Goal: Task Accomplishment & Management: Use online tool/utility

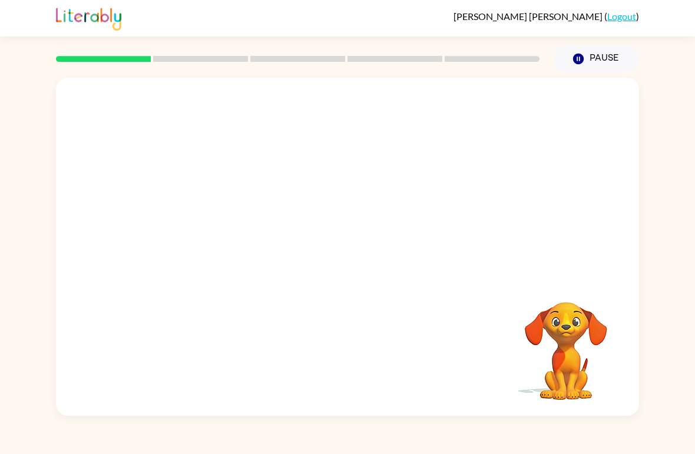
click at [557, 373] on video "Your browser must support playing .mp4 files to use Literably. Please try using…" at bounding box center [566, 343] width 118 height 118
click at [562, 331] on video "Your browser must support playing .mp4 files to use Literably. Please try using…" at bounding box center [566, 343] width 118 height 118
click at [157, 53] on div at bounding box center [298, 58] width 498 height 41
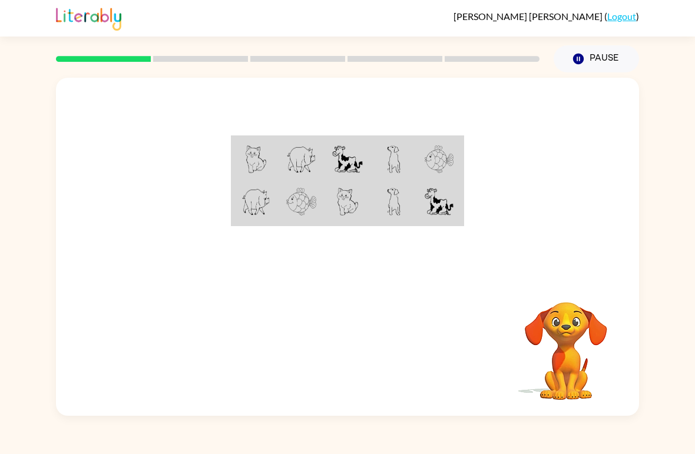
click at [388, 173] on img at bounding box center [394, 160] width 14 height 28
click at [403, 153] on td at bounding box center [394, 159] width 46 height 44
click at [445, 144] on td at bounding box center [440, 159] width 46 height 44
click at [305, 216] on img at bounding box center [301, 202] width 30 height 28
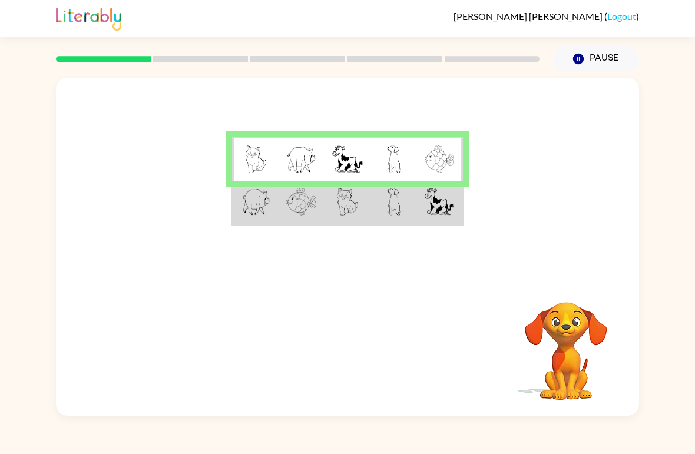
click at [443, 165] on img at bounding box center [439, 160] width 29 height 28
click at [420, 203] on td at bounding box center [440, 203] width 46 height 44
click at [329, 192] on td at bounding box center [348, 203] width 46 height 44
click at [325, 224] on td at bounding box center [348, 203] width 46 height 44
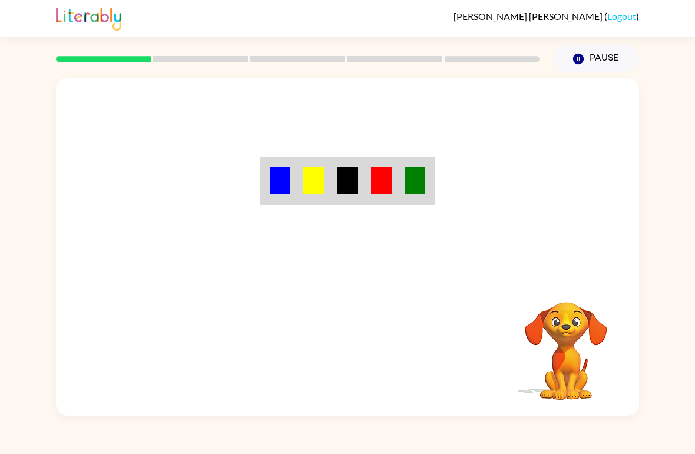
click at [379, 336] on div "Your browser must support playing .mp4 files to use Literably. Please try using…" at bounding box center [348, 247] width 584 height 338
click at [282, 182] on img at bounding box center [280, 181] width 20 height 28
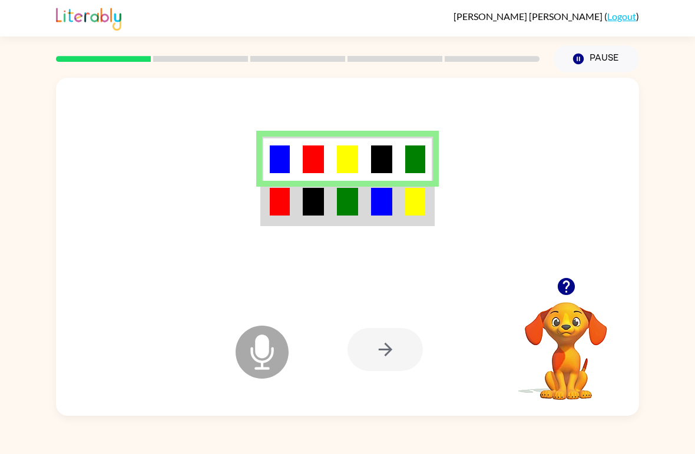
click at [391, 355] on div at bounding box center [385, 349] width 75 height 43
click at [408, 349] on div at bounding box center [385, 349] width 75 height 43
click at [355, 355] on div at bounding box center [385, 349] width 75 height 43
click at [373, 341] on div at bounding box center [385, 349] width 75 height 43
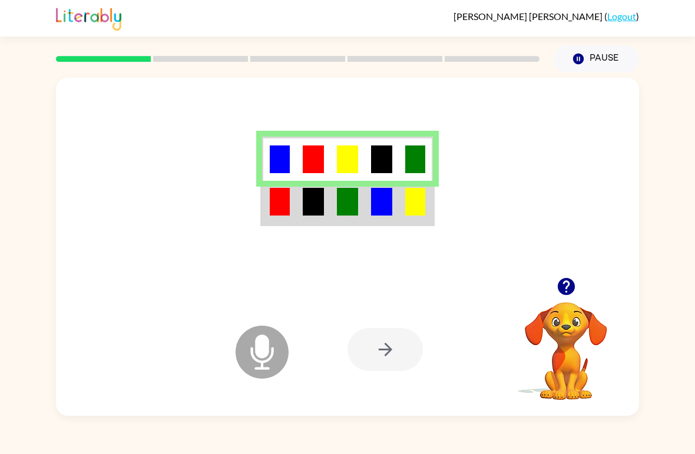
click at [347, 187] on td at bounding box center [348, 203] width 34 height 44
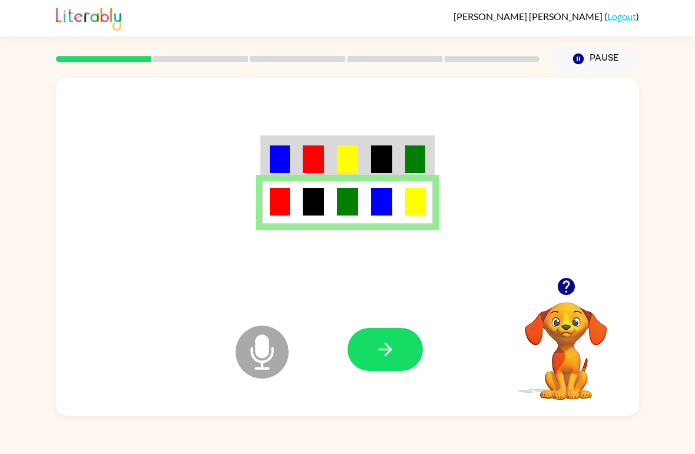
click at [391, 347] on icon "button" at bounding box center [385, 349] width 21 height 21
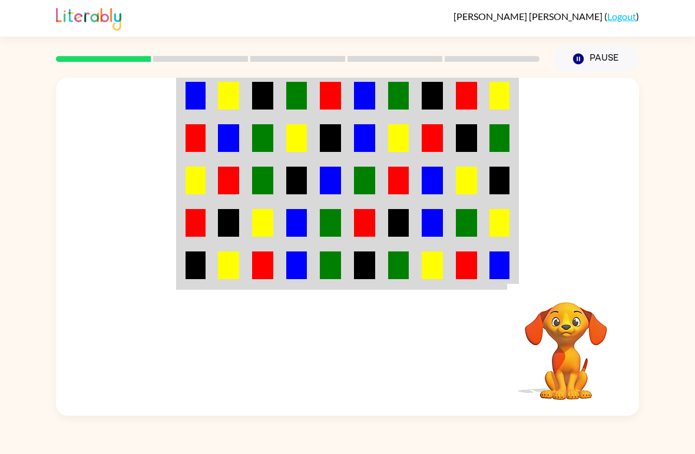
click at [484, 95] on td at bounding box center [501, 95] width 34 height 44
click at [375, 97] on td at bounding box center [365, 95] width 34 height 44
click at [246, 91] on td at bounding box center [263, 95] width 34 height 44
click at [306, 143] on img at bounding box center [296, 138] width 21 height 28
click at [395, 163] on td at bounding box center [399, 181] width 34 height 42
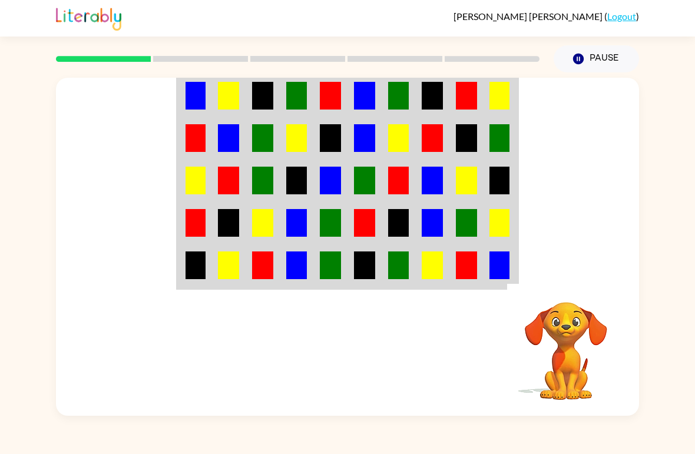
click at [212, 112] on td at bounding box center [229, 95] width 34 height 44
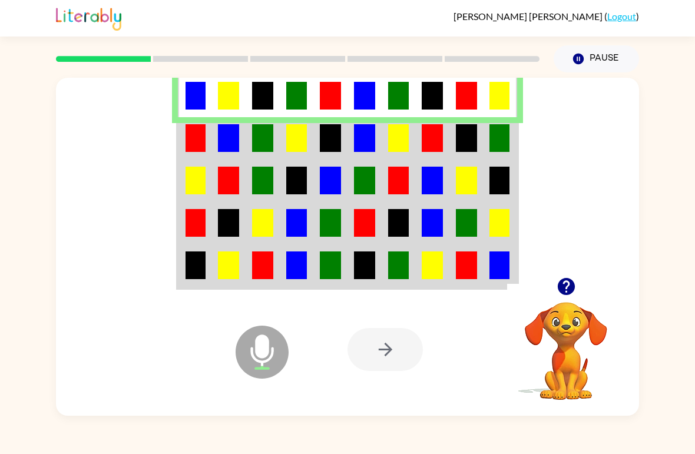
click at [689, 235] on div "Microphone The Microphone is here when it is your turn to talk Your browser mus…" at bounding box center [347, 244] width 695 height 344
click at [212, 139] on td at bounding box center [229, 138] width 34 height 42
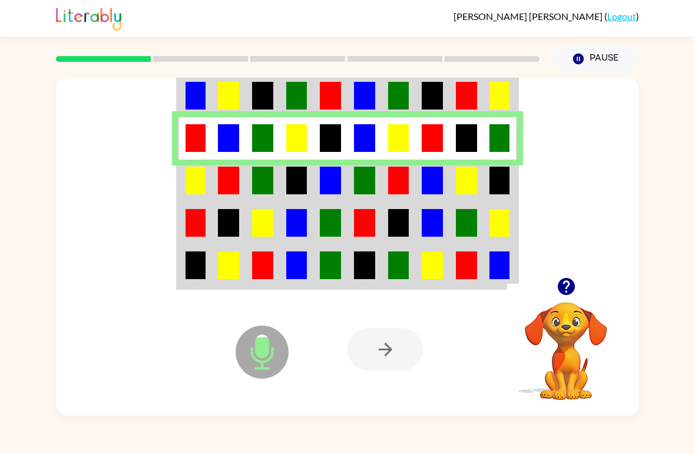
click at [479, 150] on td at bounding box center [467, 138] width 34 height 42
click at [275, 280] on td at bounding box center [263, 267] width 34 height 44
click at [314, 275] on td at bounding box center [297, 267] width 34 height 44
click at [306, 275] on img at bounding box center [296, 266] width 21 height 28
click at [305, 275] on img at bounding box center [296, 266] width 21 height 28
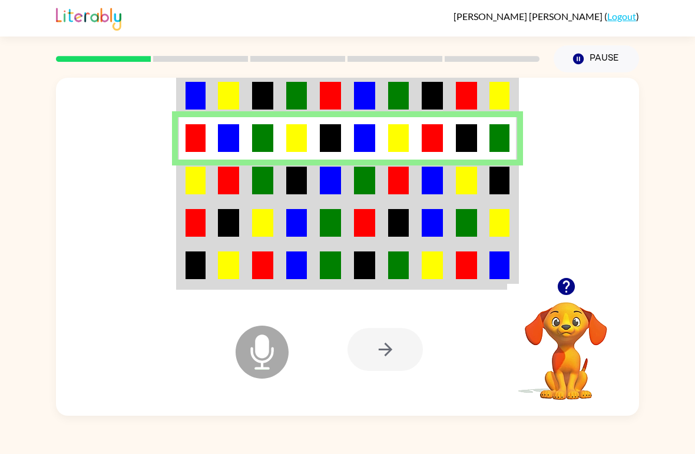
click at [285, 282] on td at bounding box center [297, 267] width 34 height 44
click at [212, 285] on td at bounding box center [229, 267] width 34 height 44
click at [212, 285] on td at bounding box center [195, 267] width 34 height 44
click at [211, 277] on td at bounding box center [195, 267] width 34 height 44
click at [257, 177] on img at bounding box center [262, 181] width 21 height 28
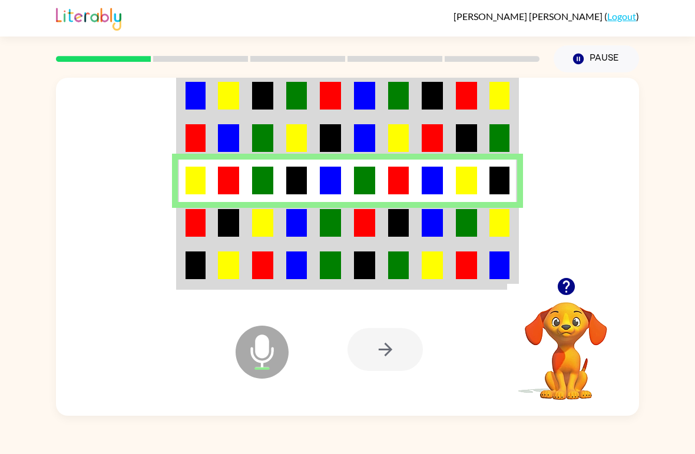
click at [329, 232] on img at bounding box center [330, 223] width 21 height 28
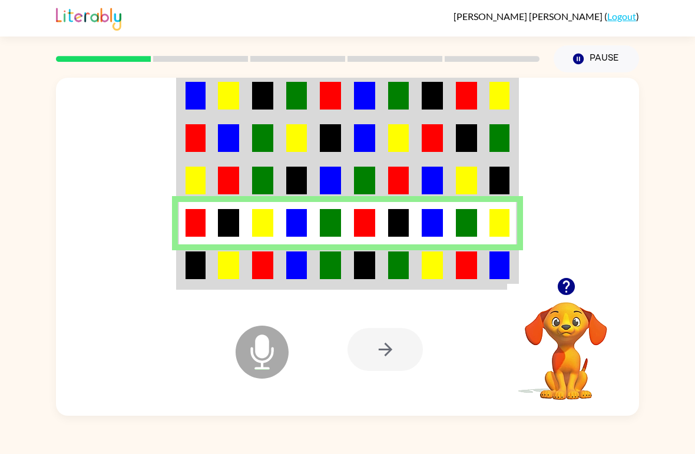
click at [328, 265] on img at bounding box center [330, 266] width 21 height 28
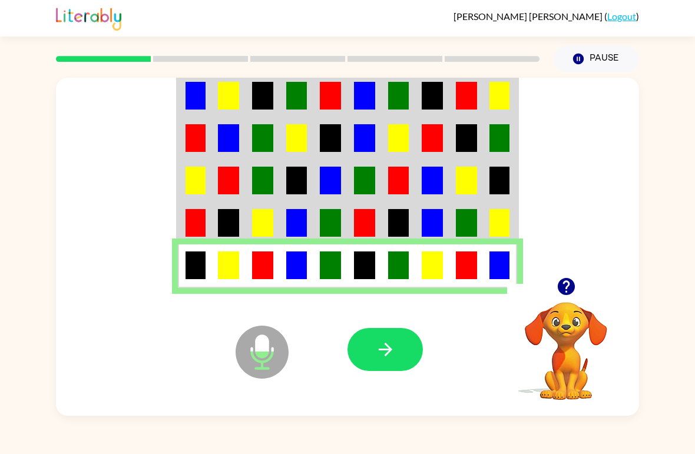
click at [278, 348] on icon at bounding box center [262, 352] width 53 height 53
click at [387, 356] on icon "button" at bounding box center [385, 350] width 14 height 14
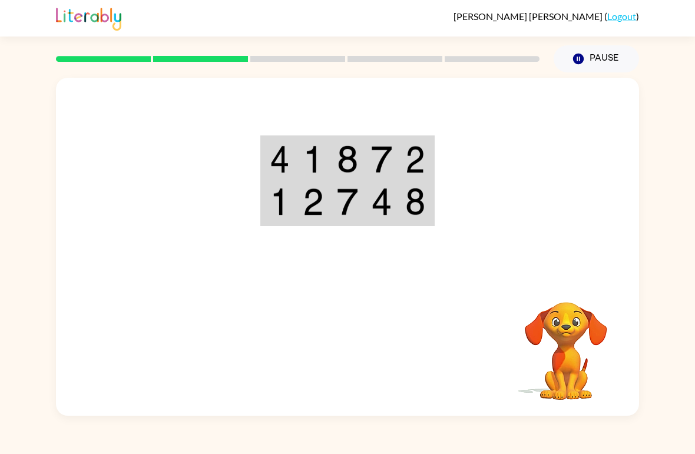
click at [371, 173] on td at bounding box center [382, 159] width 34 height 44
click at [288, 153] on img at bounding box center [280, 160] width 20 height 28
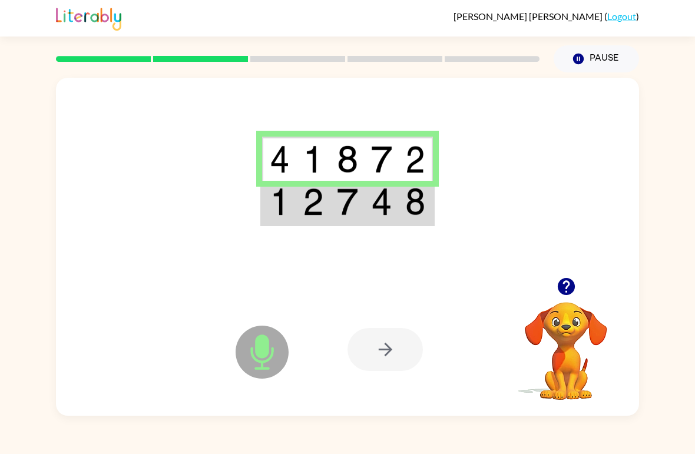
click at [349, 170] on img at bounding box center [347, 160] width 21 height 28
click at [304, 211] on img at bounding box center [313, 202] width 21 height 28
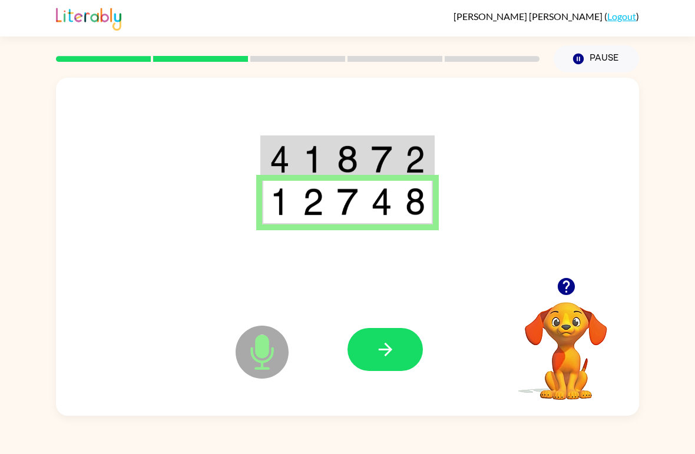
click at [404, 338] on button "button" at bounding box center [385, 349] width 75 height 43
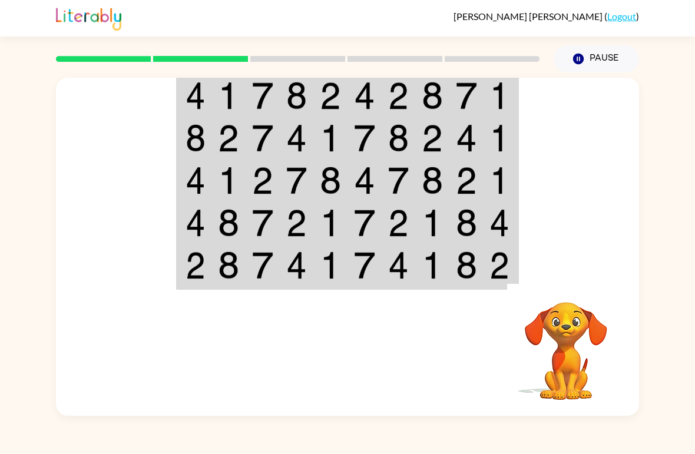
click at [275, 111] on td at bounding box center [263, 95] width 34 height 44
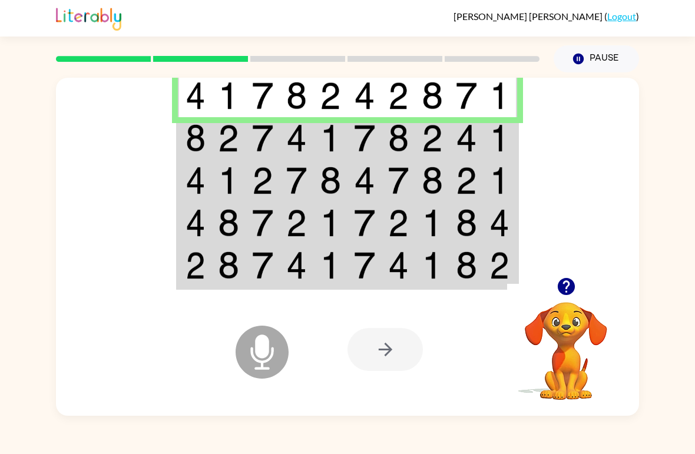
click at [210, 145] on td at bounding box center [195, 138] width 34 height 42
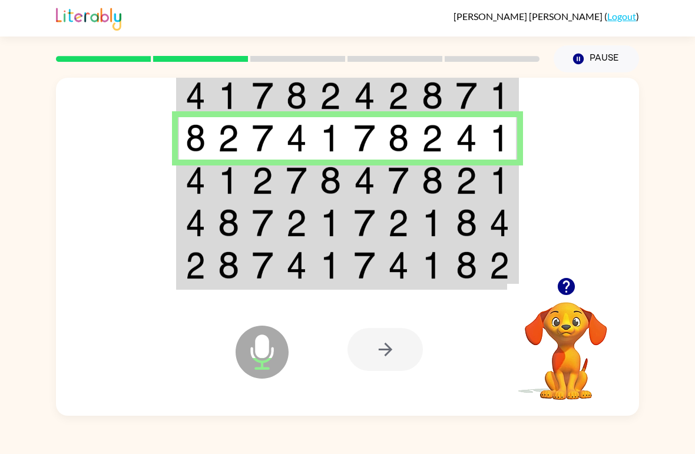
click at [262, 180] on img at bounding box center [262, 181] width 21 height 28
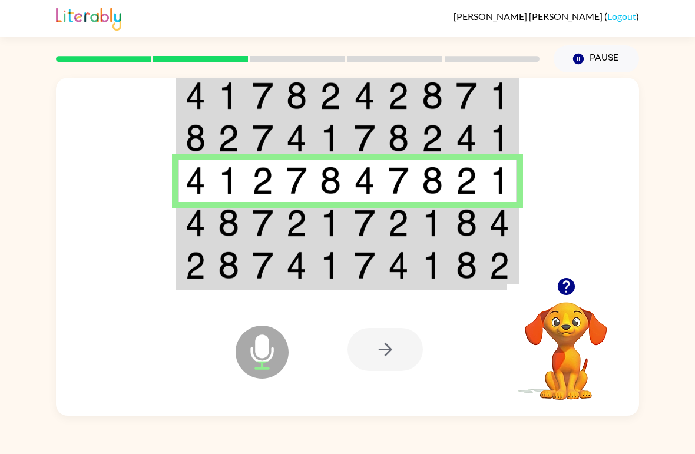
click at [248, 229] on td at bounding box center [263, 223] width 34 height 42
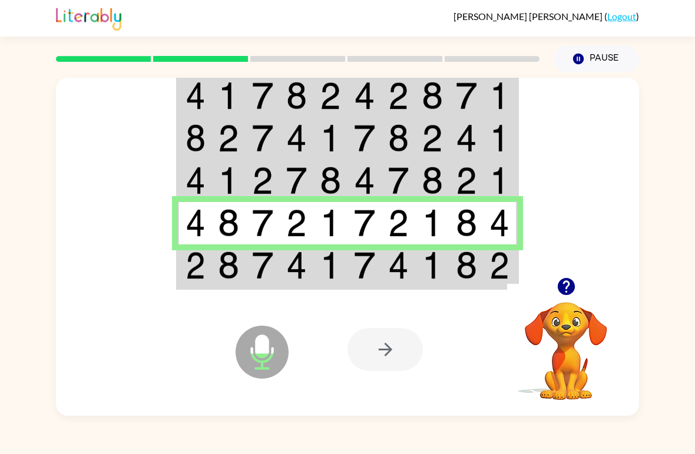
click at [402, 245] on td at bounding box center [399, 267] width 34 height 44
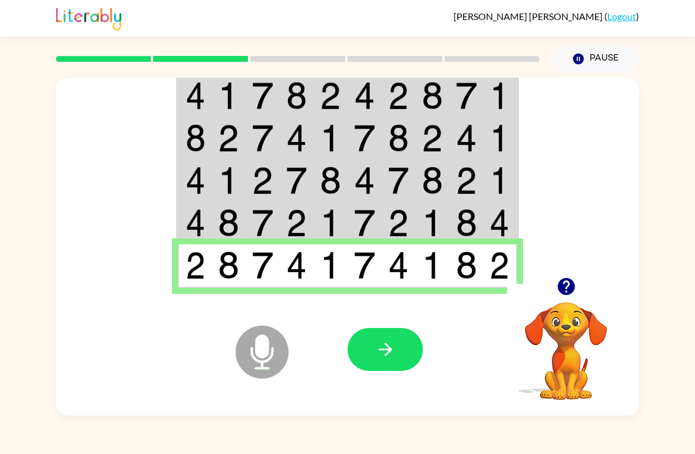
click at [409, 224] on img at bounding box center [398, 223] width 21 height 28
click at [351, 225] on td at bounding box center [365, 223] width 34 height 42
click at [342, 224] on td at bounding box center [331, 223] width 34 height 42
click at [280, 224] on td at bounding box center [297, 223] width 34 height 42
click at [232, 233] on img at bounding box center [228, 223] width 21 height 28
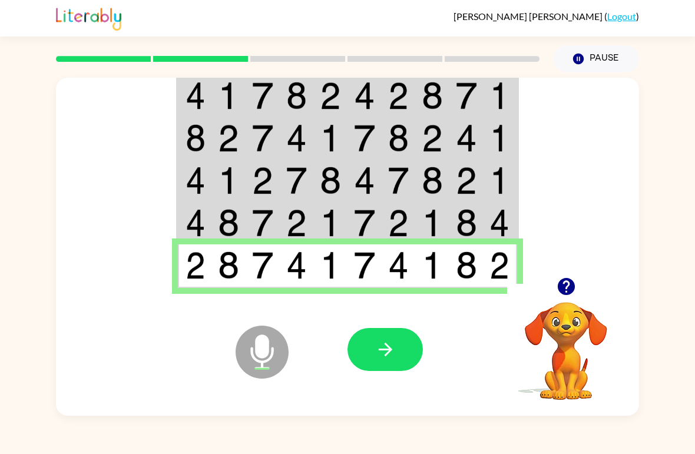
click at [232, 233] on img at bounding box center [228, 223] width 21 height 28
click at [384, 345] on icon "button" at bounding box center [385, 349] width 21 height 21
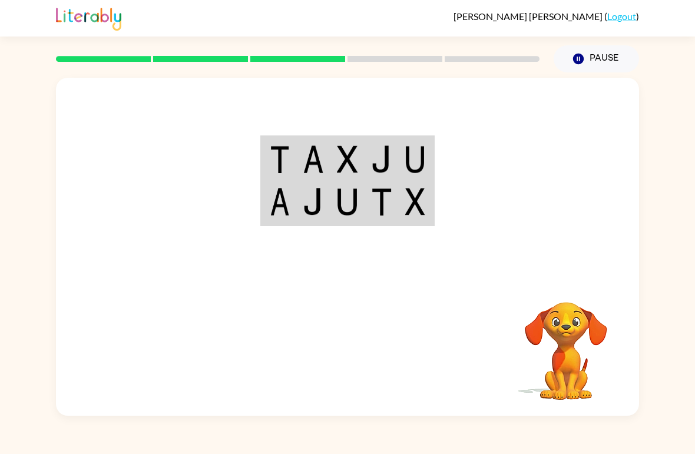
click at [318, 165] on img at bounding box center [313, 160] width 21 height 28
click at [313, 163] on img at bounding box center [313, 160] width 21 height 28
click at [307, 159] on img at bounding box center [313, 160] width 21 height 28
click at [288, 170] on img at bounding box center [280, 160] width 20 height 28
click at [287, 170] on img at bounding box center [280, 160] width 20 height 28
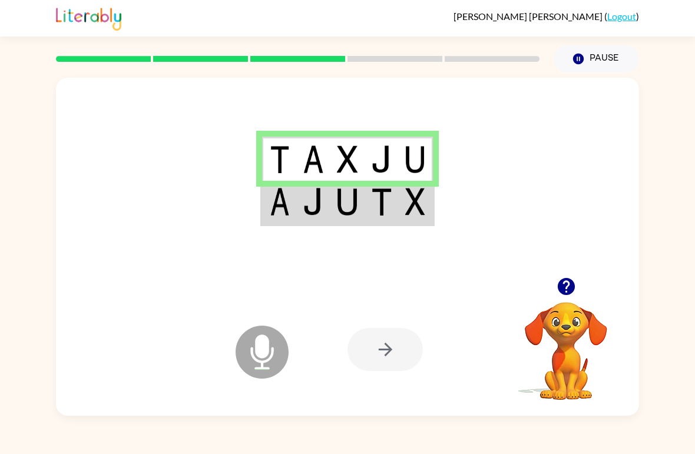
click at [277, 212] on img at bounding box center [280, 202] width 20 height 28
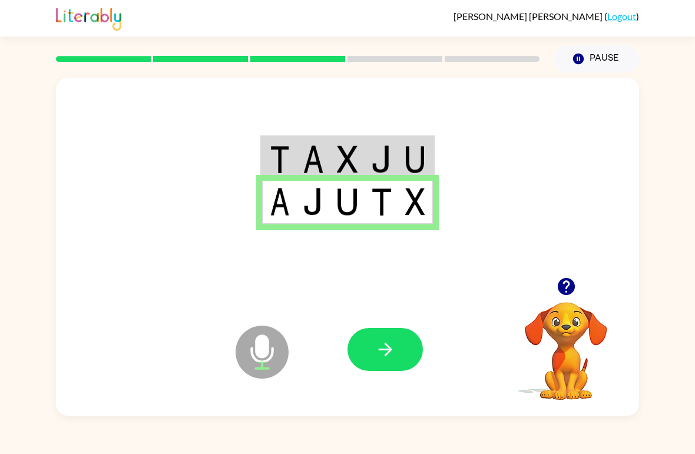
click at [378, 352] on icon "button" at bounding box center [385, 349] width 21 height 21
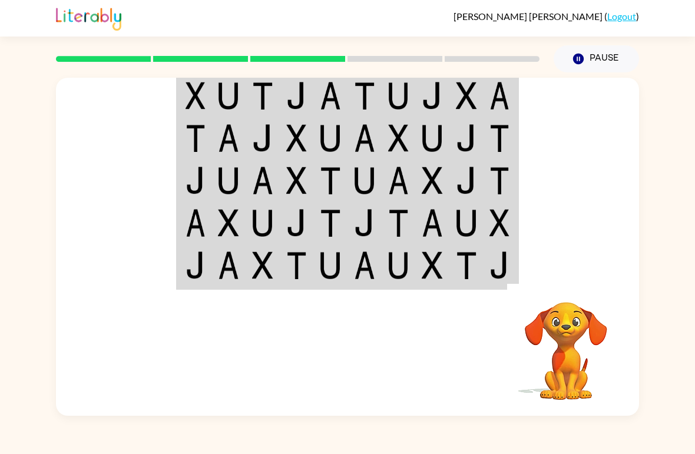
click at [259, 111] on td at bounding box center [263, 95] width 34 height 44
click at [223, 90] on img at bounding box center [228, 96] width 21 height 28
click at [188, 104] on img at bounding box center [196, 96] width 20 height 28
click at [211, 97] on td at bounding box center [195, 95] width 34 height 44
click at [378, 90] on td at bounding box center [365, 95] width 34 height 44
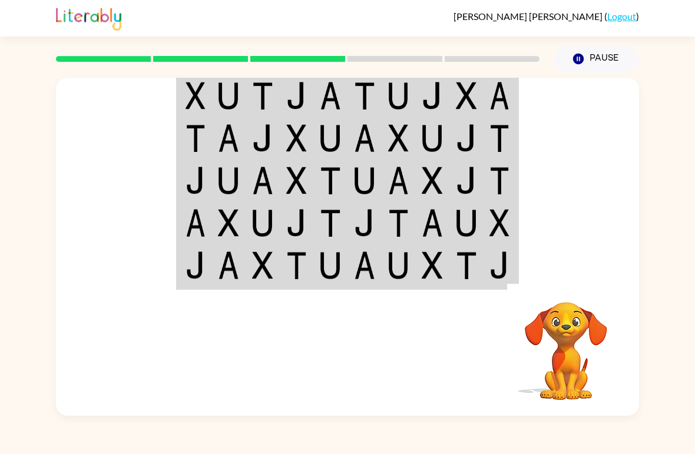
click at [337, 88] on img at bounding box center [330, 96] width 21 height 28
click at [336, 84] on img at bounding box center [330, 96] width 21 height 28
click at [334, 98] on img at bounding box center [330, 96] width 21 height 28
click at [339, 88] on img at bounding box center [330, 96] width 21 height 28
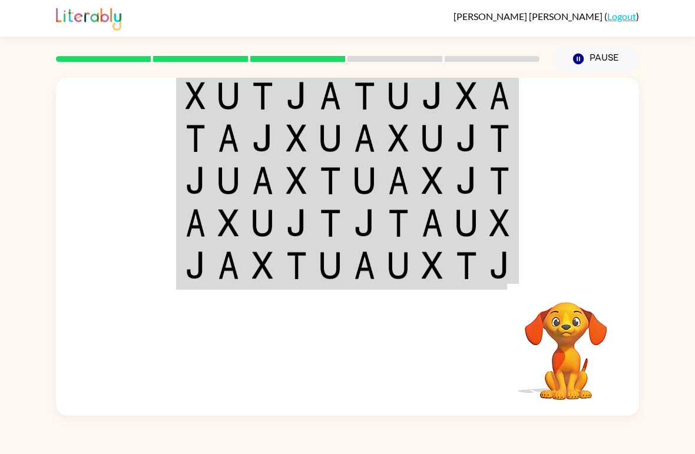
click at [345, 81] on td at bounding box center [331, 95] width 34 height 44
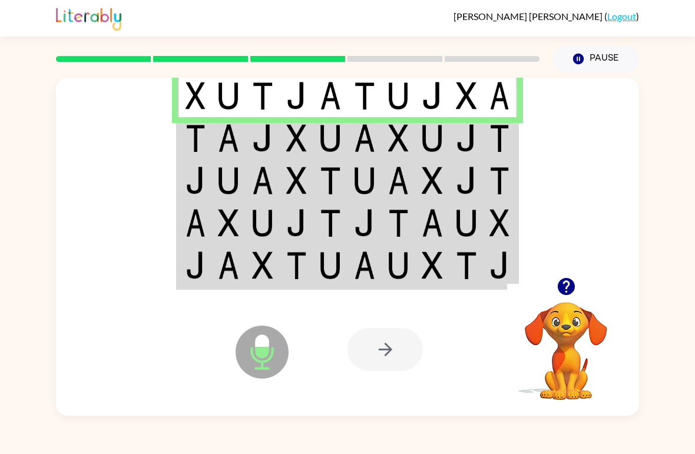
click at [311, 83] on td at bounding box center [297, 95] width 34 height 44
click at [225, 143] on img at bounding box center [228, 138] width 21 height 28
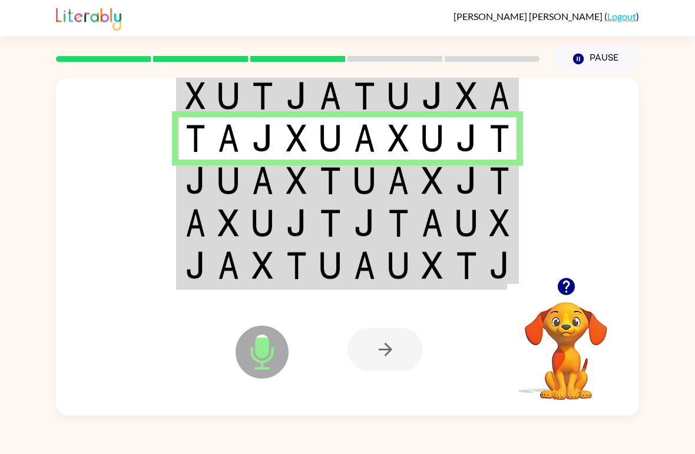
click at [228, 190] on img at bounding box center [228, 181] width 21 height 28
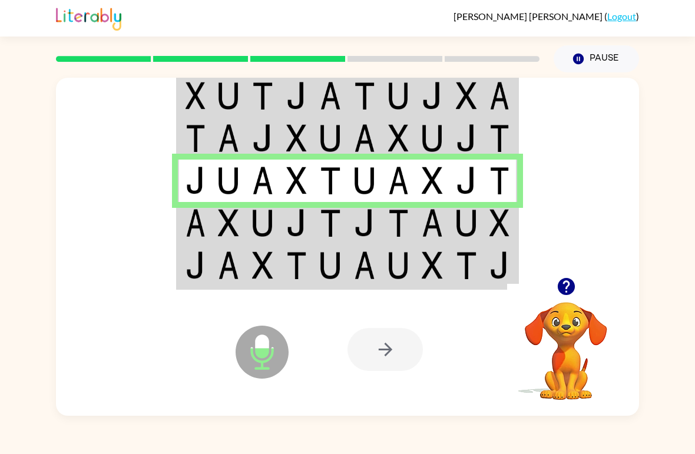
click at [324, 223] on img at bounding box center [330, 223] width 21 height 28
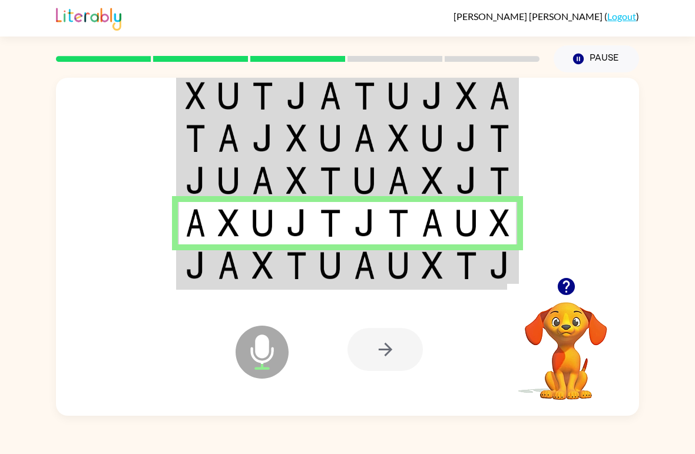
click at [328, 270] on img at bounding box center [330, 266] width 21 height 28
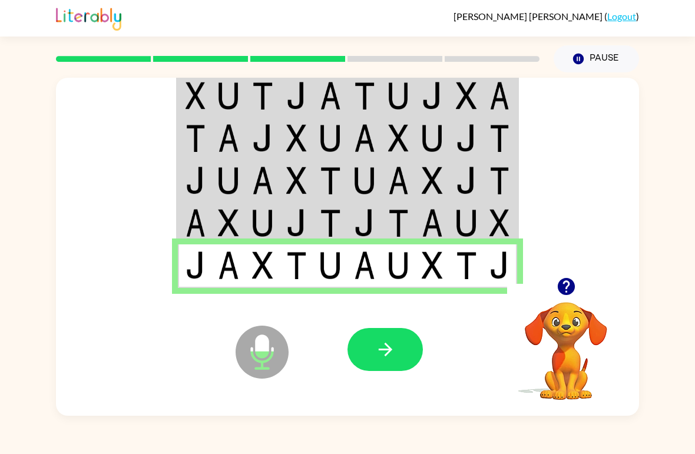
click at [368, 285] on td at bounding box center [365, 267] width 34 height 44
click at [394, 346] on icon "button" at bounding box center [385, 349] width 21 height 21
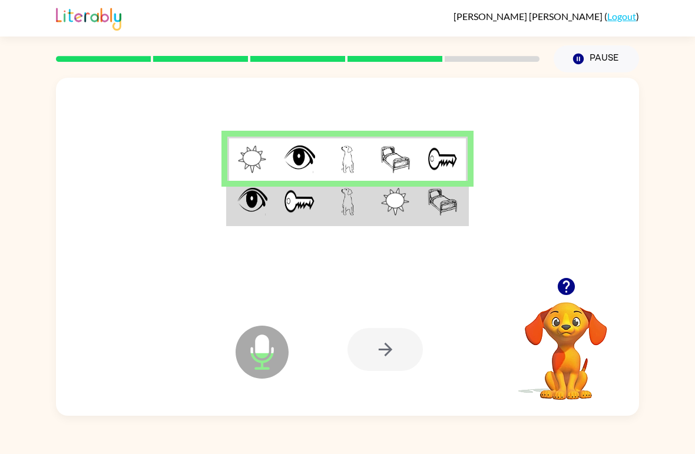
click at [294, 200] on img at bounding box center [300, 202] width 32 height 28
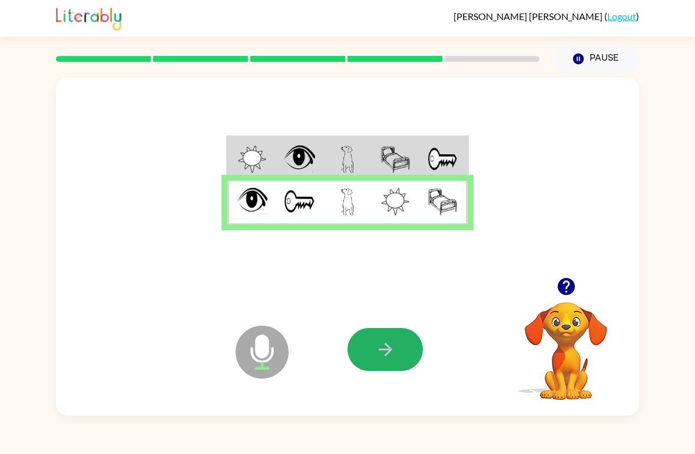
click at [379, 334] on button "button" at bounding box center [385, 349] width 75 height 43
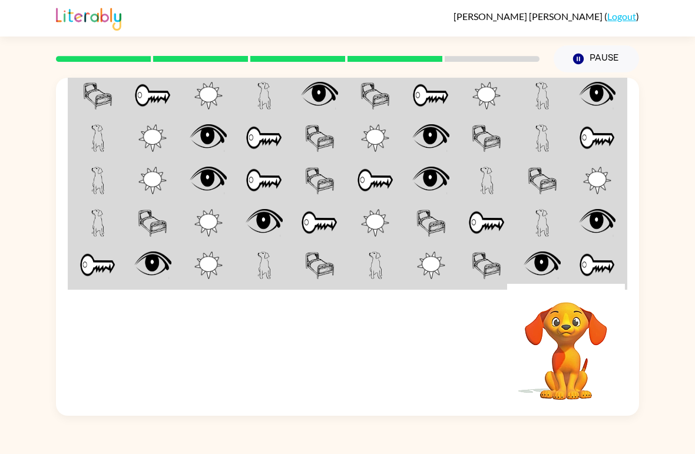
click at [321, 100] on img at bounding box center [319, 96] width 37 height 28
click at [98, 91] on img at bounding box center [97, 96] width 29 height 28
click at [324, 96] on img at bounding box center [319, 96] width 37 height 28
click at [265, 90] on img at bounding box center [265, 96] width 14 height 28
click at [289, 103] on td at bounding box center [264, 95] width 56 height 44
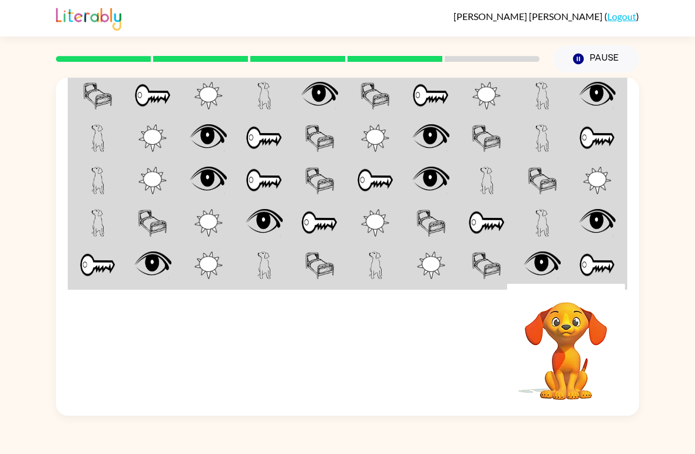
click at [509, 83] on td at bounding box center [487, 95] width 56 height 44
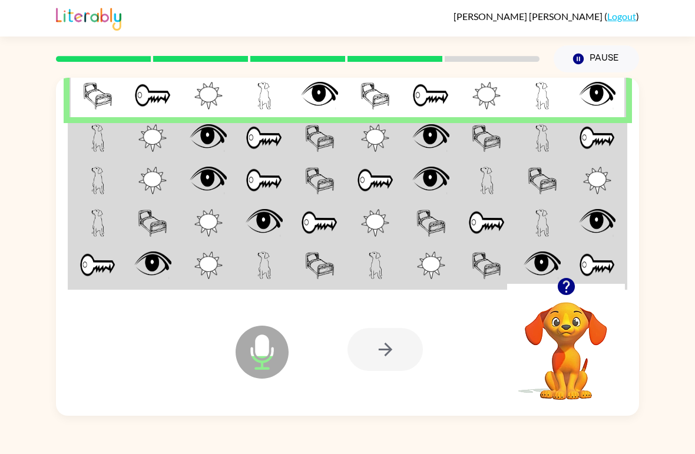
click at [158, 113] on td at bounding box center [153, 95] width 56 height 44
click at [120, 128] on td at bounding box center [98, 138] width 56 height 42
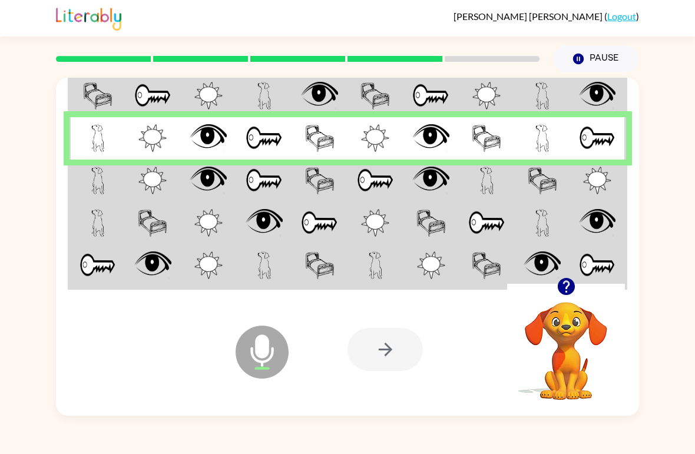
click at [156, 173] on img at bounding box center [153, 181] width 28 height 28
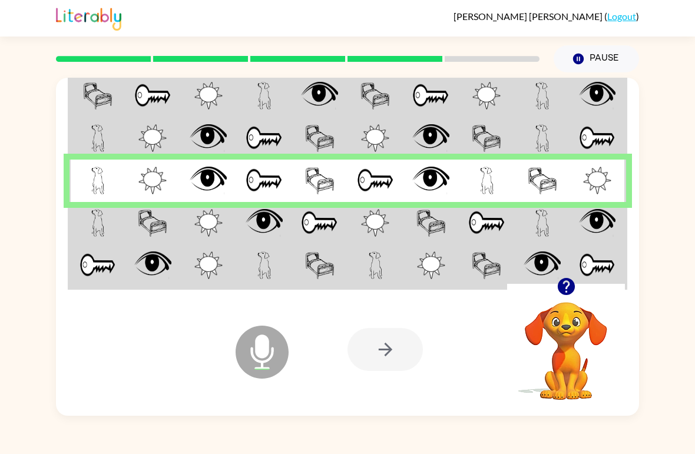
click at [136, 202] on td at bounding box center [153, 181] width 56 height 42
click at [111, 220] on td at bounding box center [98, 223] width 56 height 42
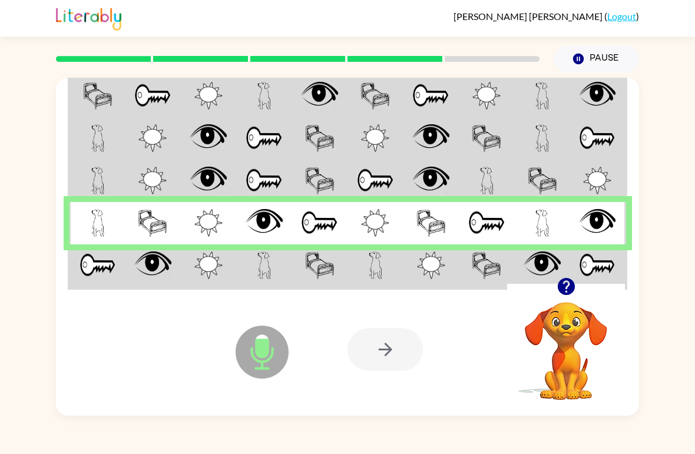
click at [213, 266] on img at bounding box center [209, 266] width 28 height 28
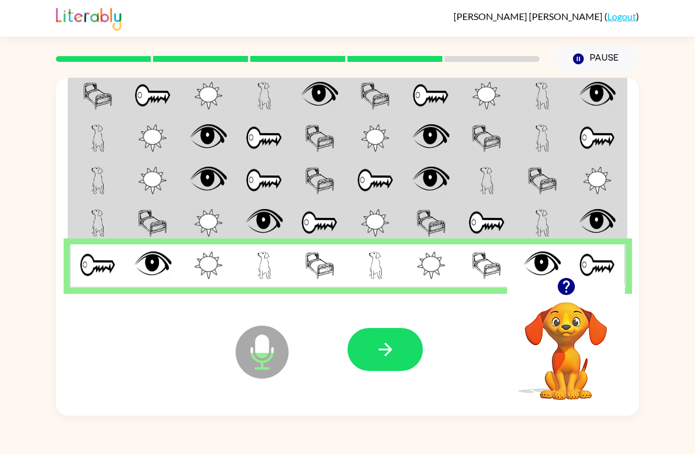
click at [395, 344] on icon "button" at bounding box center [385, 349] width 21 height 21
